Goal: Information Seeking & Learning: Learn about a topic

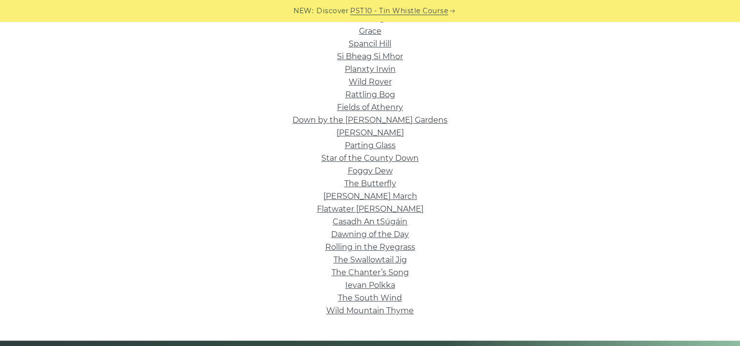
scroll to position [272, 0]
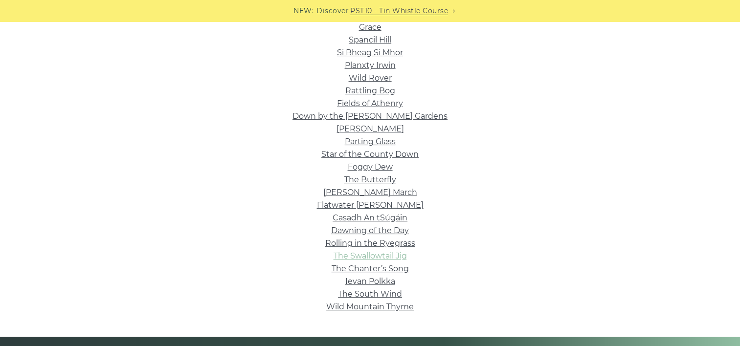
click at [359, 256] on link "The Swallowtail Jig" at bounding box center [370, 255] width 73 height 9
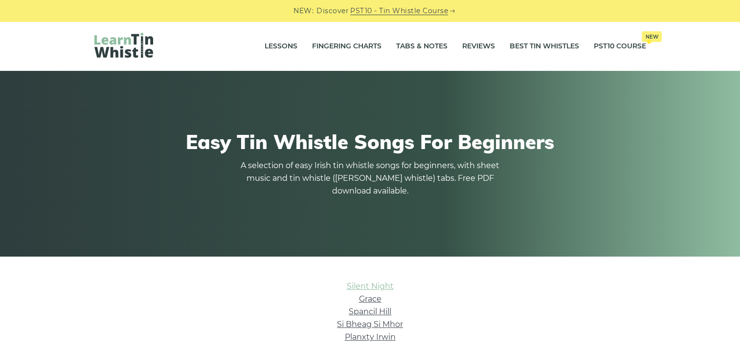
click at [364, 285] on link "Silent Night" at bounding box center [370, 286] width 47 height 9
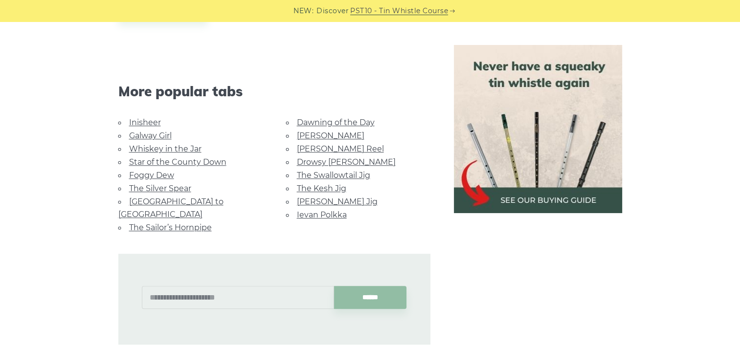
scroll to position [928, 0]
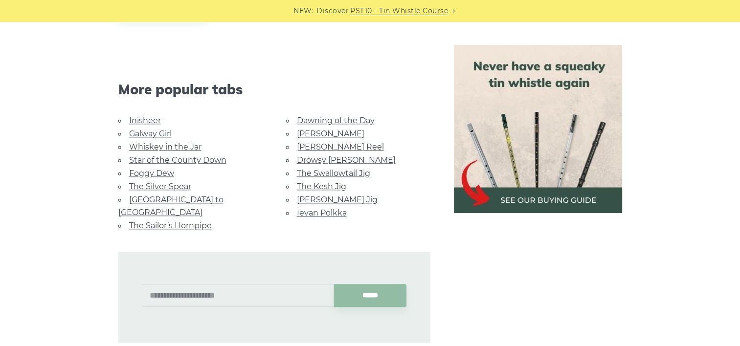
click at [147, 133] on link "Galway Girl" at bounding box center [150, 133] width 43 height 9
